Goal: Information Seeking & Learning: Find specific fact

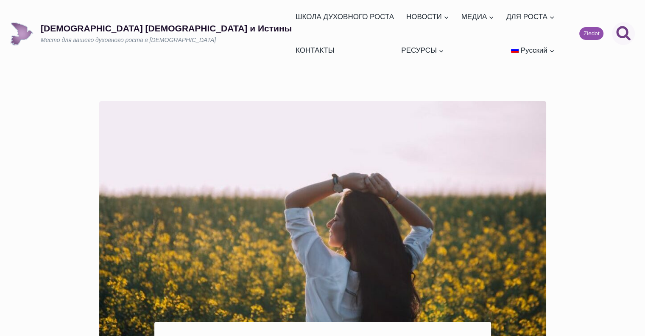
click at [622, 26] on icon "Показать форму поиска" at bounding box center [623, 33] width 14 height 14
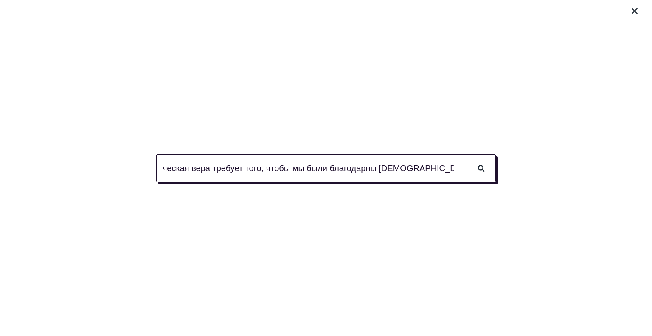
scroll to position [0, 35]
type input "Практическая вера требует того, чтобы мы были благодарны [DEMOGRAPHIC_DATA] и д…"
click at [466, 154] on input "Поиск" at bounding box center [481, 168] width 30 height 28
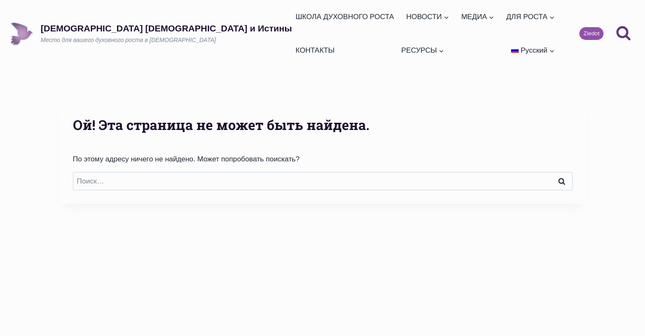
click at [562, 172] on input "Поиск" at bounding box center [561, 181] width 21 height 18
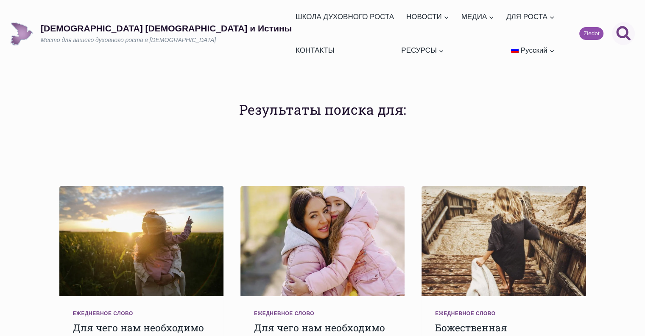
click at [621, 25] on icon "Поиск" at bounding box center [623, 32] width 15 height 15
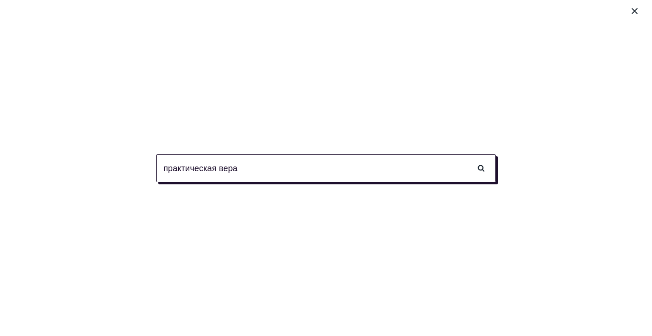
type input "практическая вера"
click at [466, 154] on input "Поиск" at bounding box center [481, 168] width 30 height 28
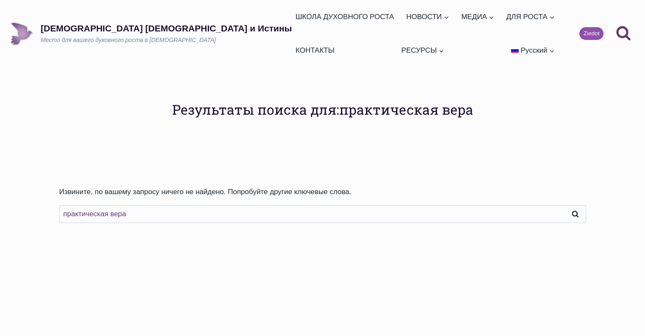
click at [576, 205] on input "Поиск" at bounding box center [575, 214] width 21 height 18
